Goal: Check status: Check status

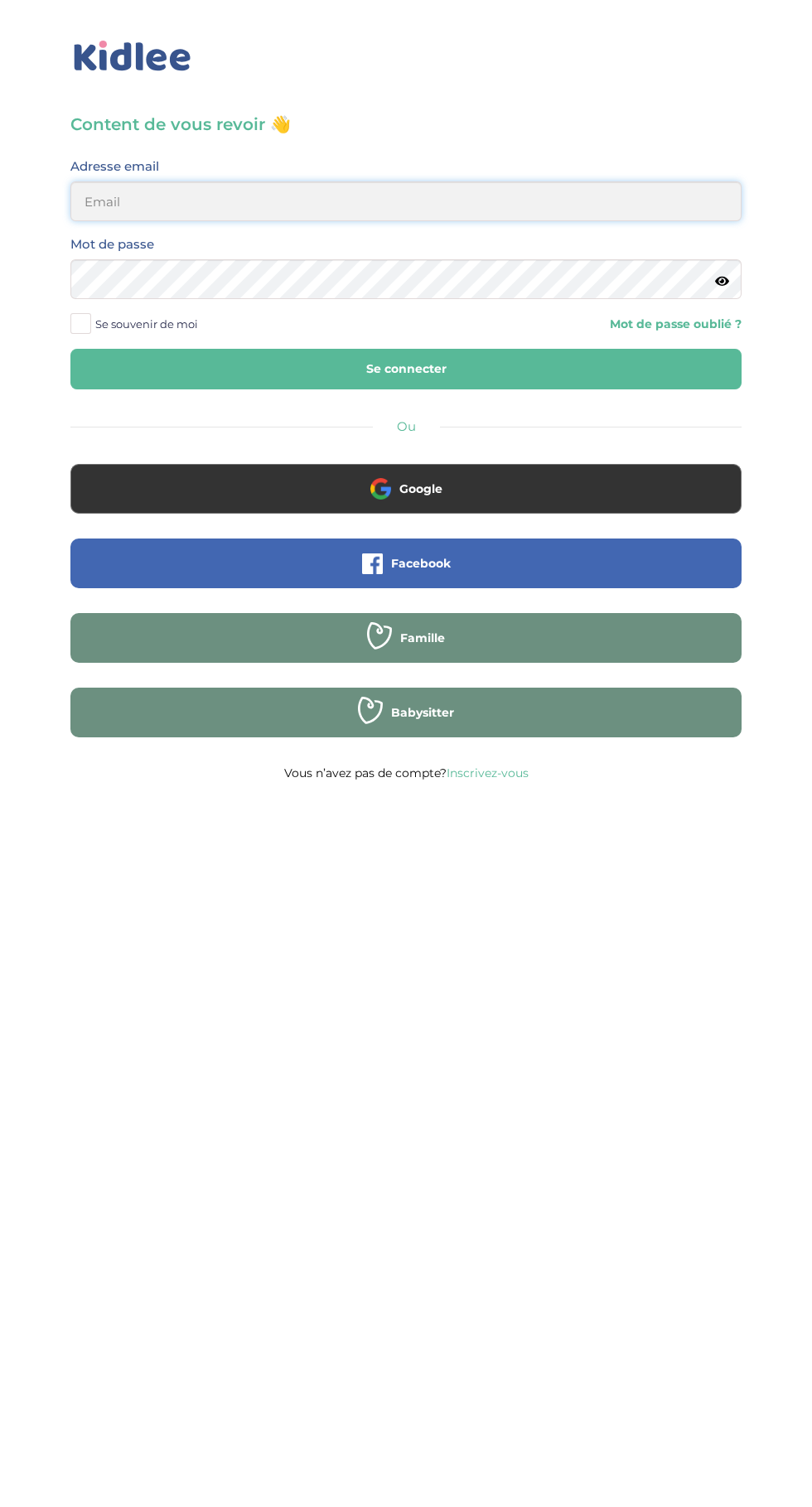
click at [515, 204] on input "email" at bounding box center [406, 201] width 671 height 40
type input "mohagahlouz@gmail.com"
click at [71, 349] on button "Se connecter" at bounding box center [406, 369] width 671 height 41
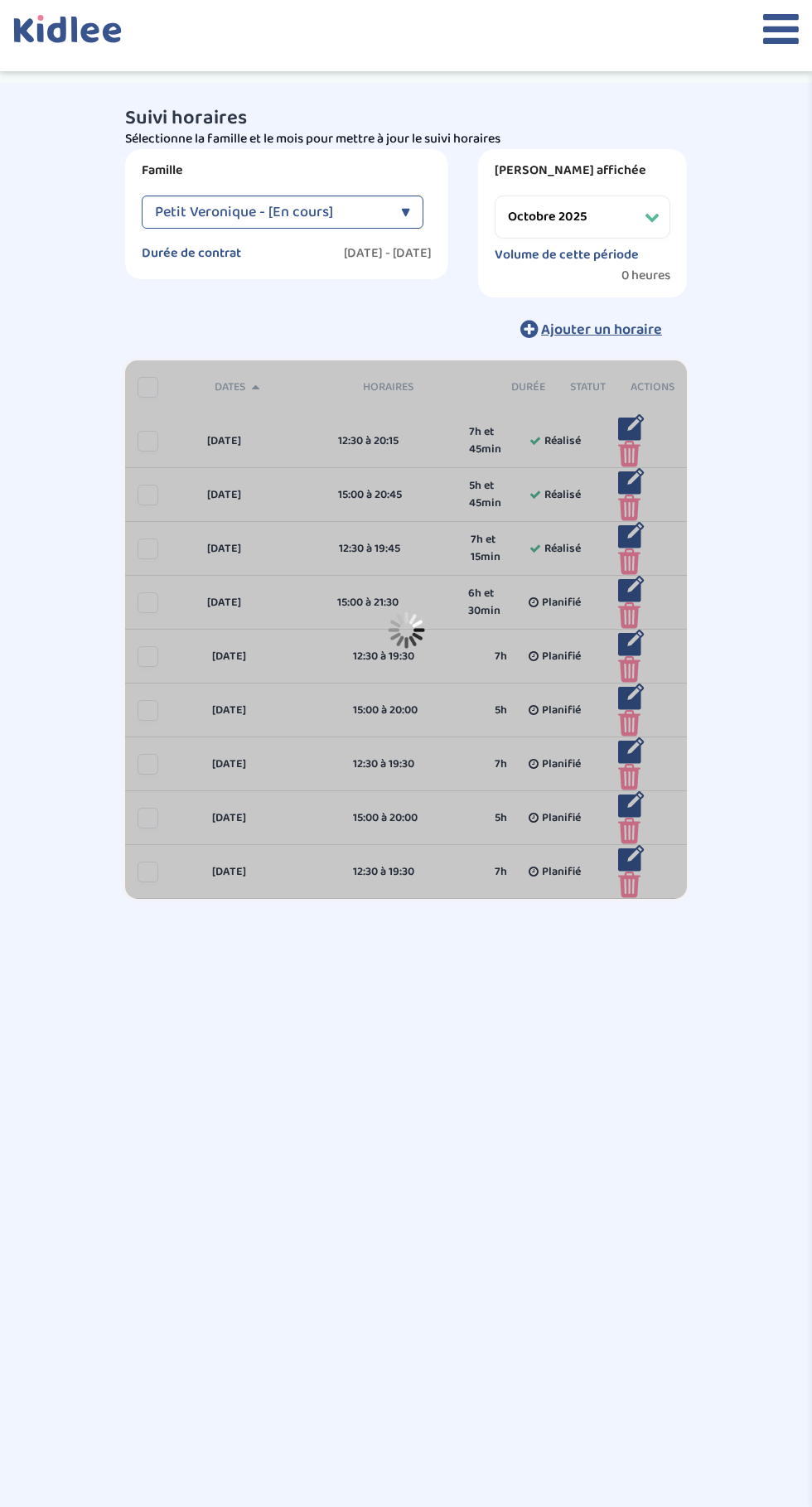
select select "octobre 2025"
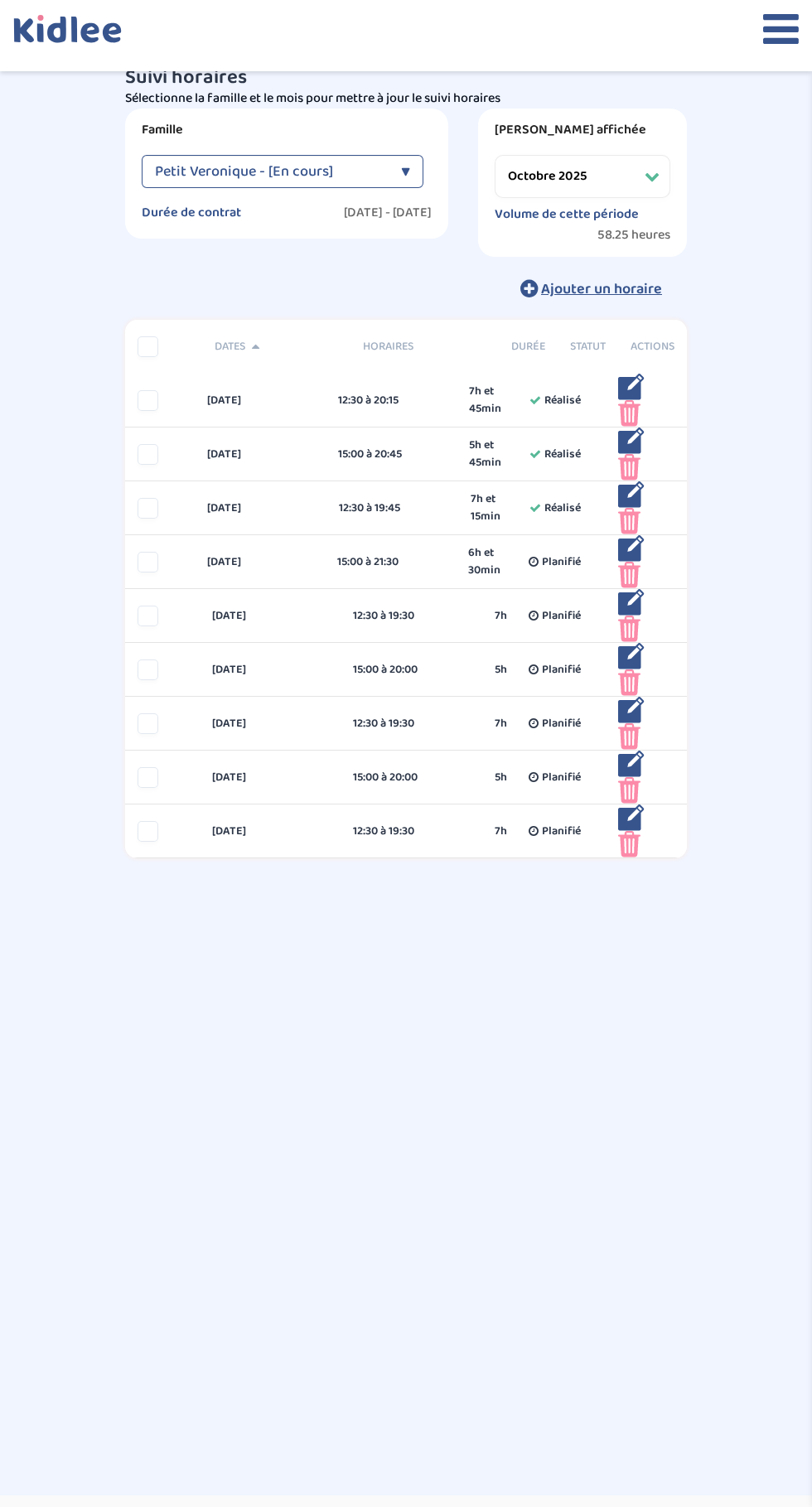
scroll to position [27, 0]
